Goal: Navigation & Orientation: Go to known website

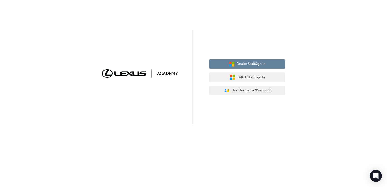
click at [259, 65] on span "Dealer Staff Sign In" at bounding box center [250, 64] width 29 height 6
